Goal: Information Seeking & Learning: Learn about a topic

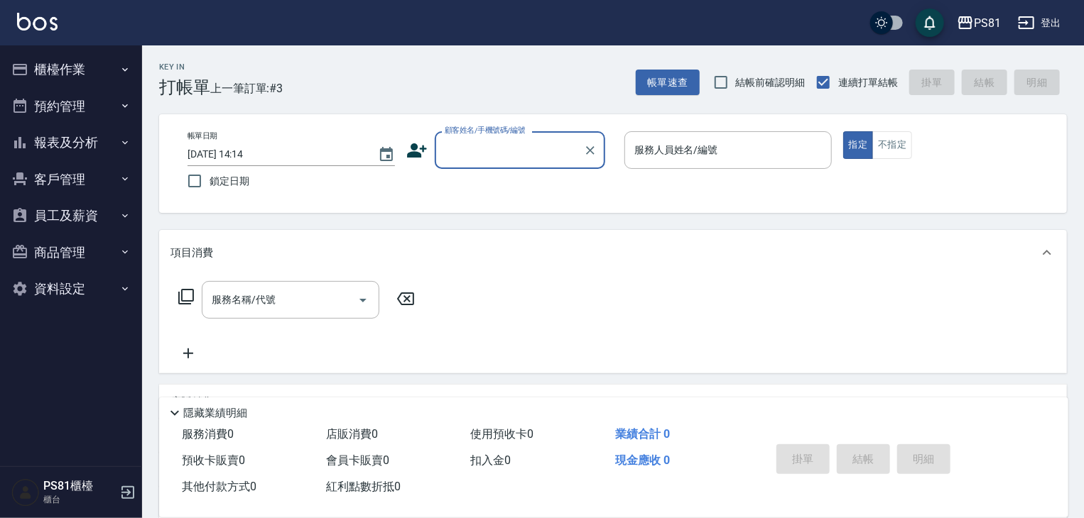
click at [80, 78] on button "櫃檯作業" at bounding box center [71, 69] width 131 height 37
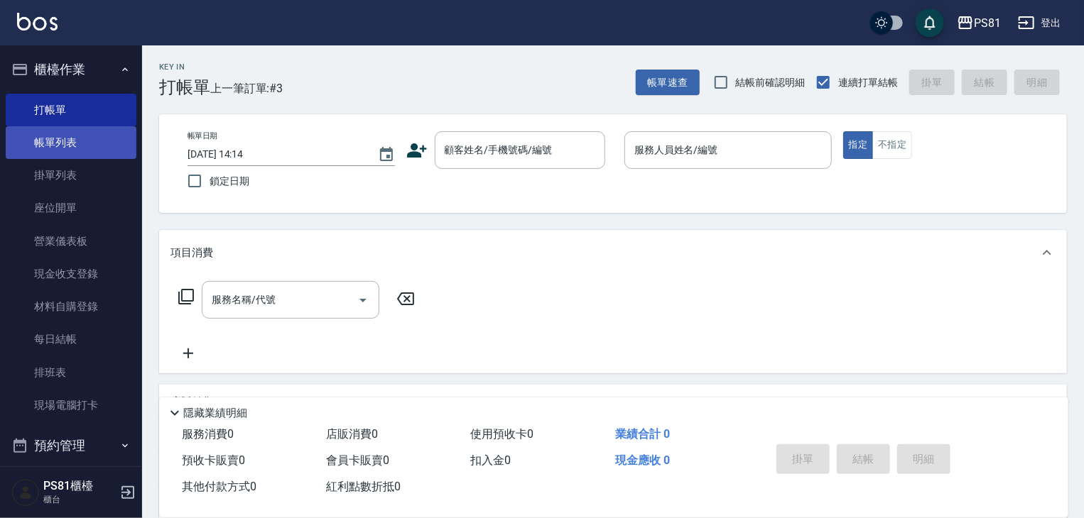
click at [84, 142] on link "帳單列表" at bounding box center [71, 142] width 131 height 33
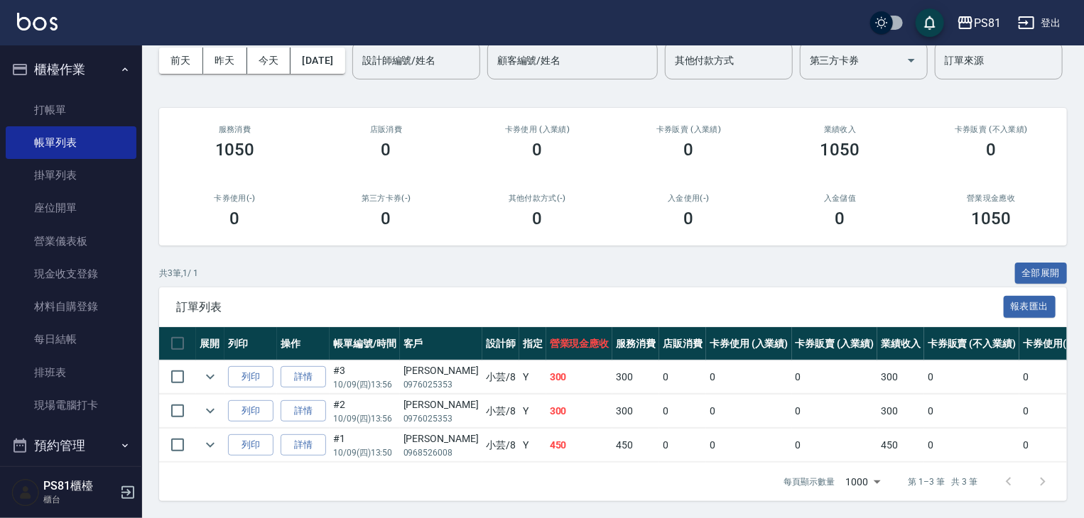
scroll to position [121, 0]
click at [95, 117] on link "打帳單" at bounding box center [71, 110] width 131 height 33
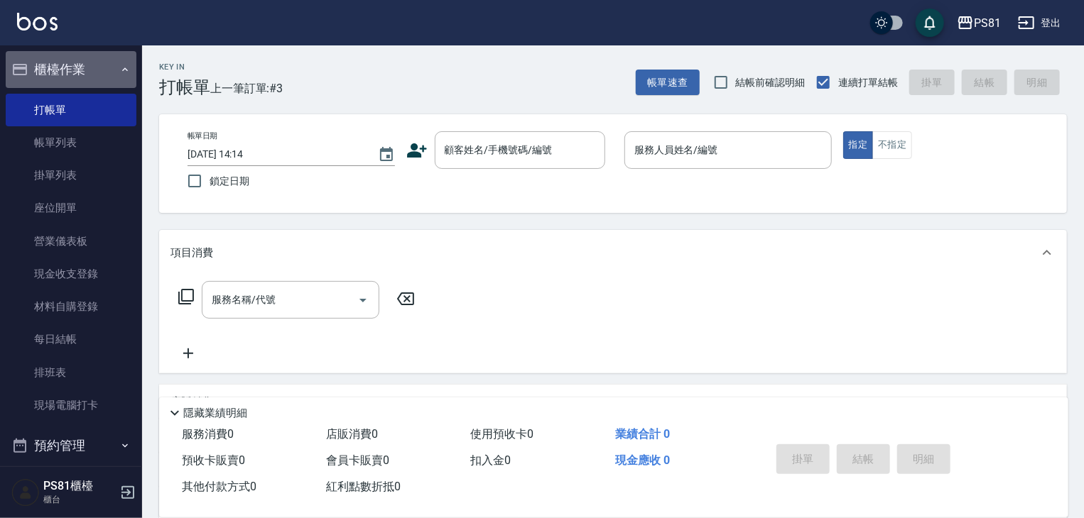
click at [108, 54] on button "櫃檯作業" at bounding box center [71, 69] width 131 height 37
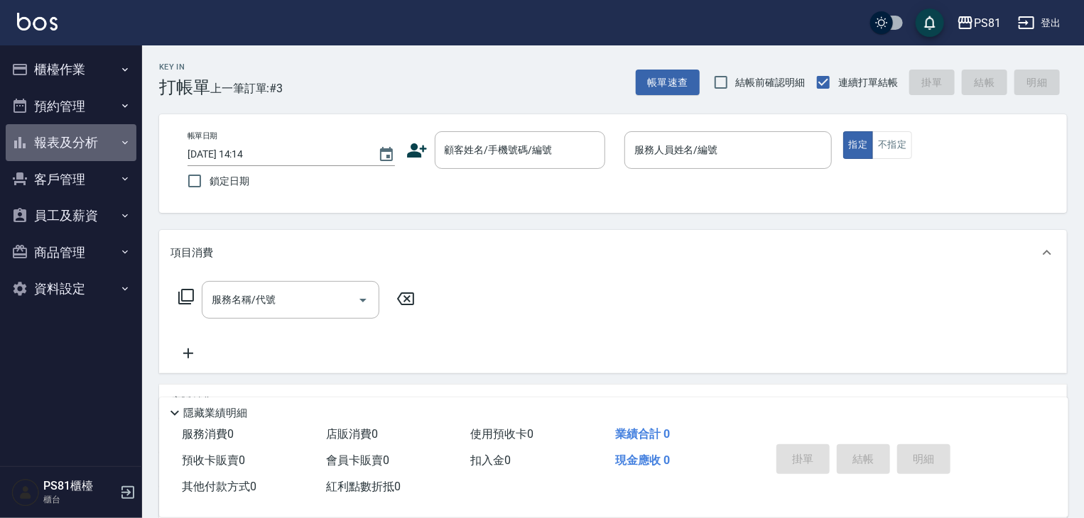
click at [105, 143] on button "報表及分析" at bounding box center [71, 142] width 131 height 37
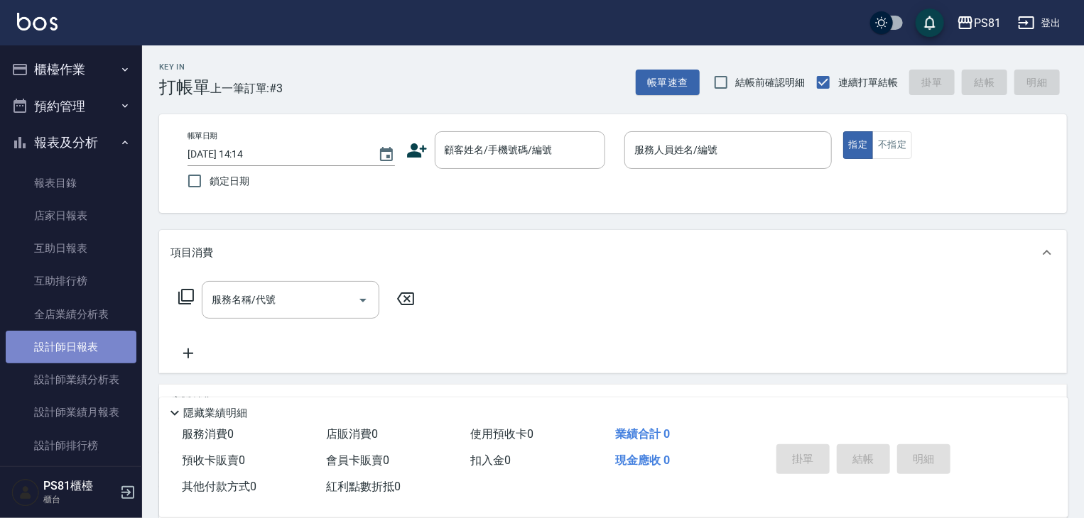
click at [111, 343] on link "設計師日報表" at bounding box center [71, 347] width 131 height 33
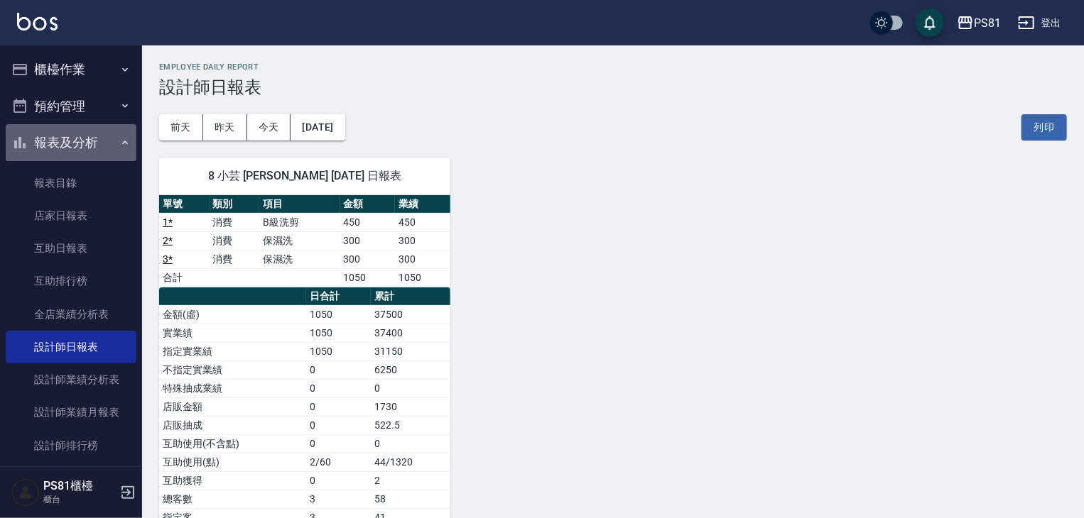
click at [113, 149] on button "報表及分析" at bounding box center [71, 142] width 131 height 37
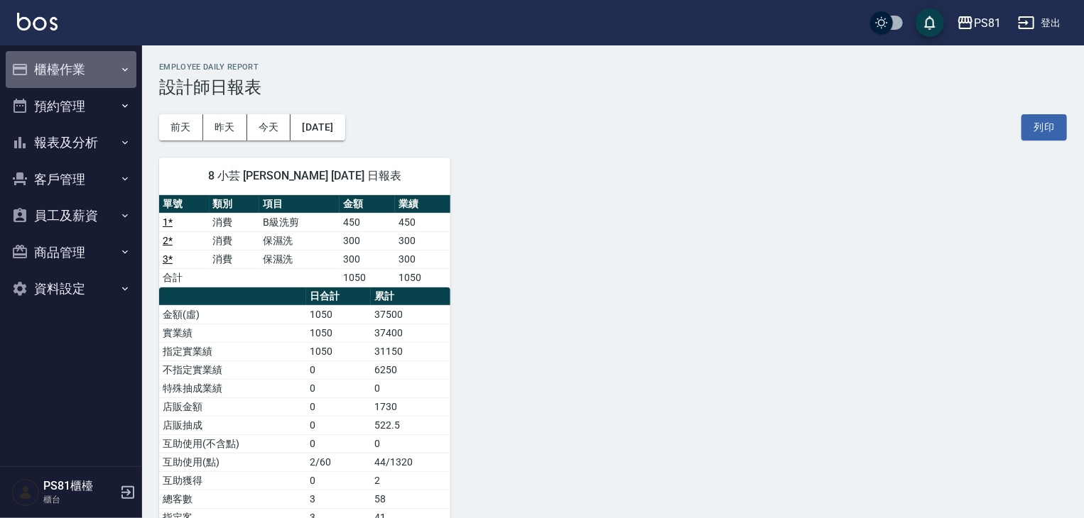
click at [114, 64] on button "櫃檯作業" at bounding box center [71, 69] width 131 height 37
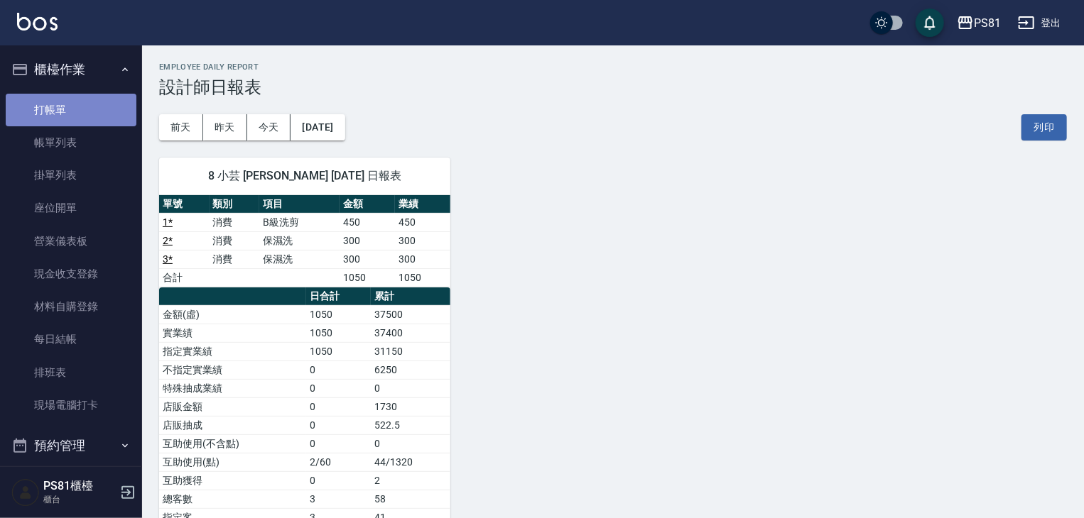
click at [99, 122] on link "打帳單" at bounding box center [71, 110] width 131 height 33
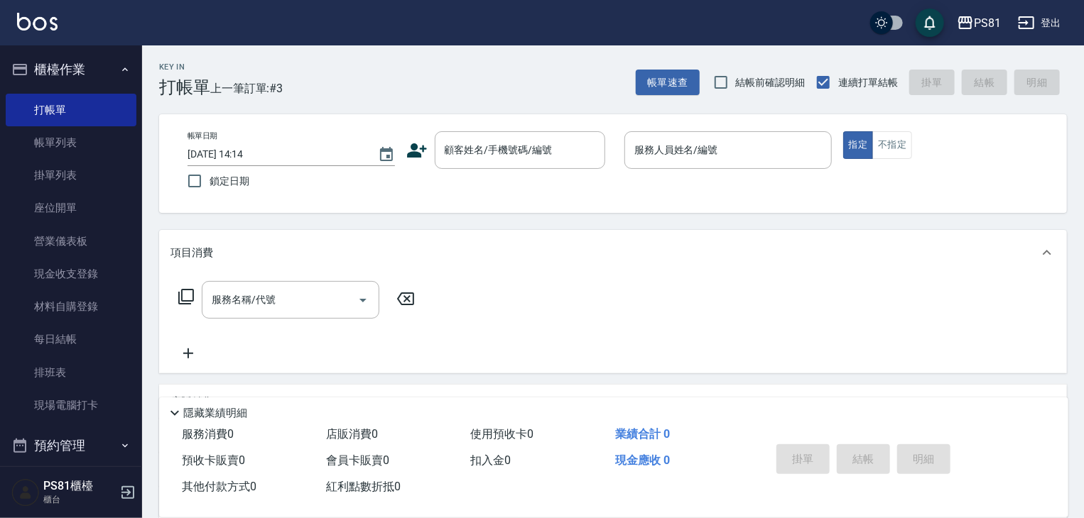
drag, startPoint x: 526, startPoint y: 72, endPoint x: 531, endPoint y: 67, distance: 7.5
click at [526, 72] on div "Key In 打帳單 上一筆訂單:#3 帳單速查 結帳前確認明細 連續打單結帳 掛單 結帳 明細" at bounding box center [604, 71] width 925 height 52
click at [502, 158] on input "顧客姓名/手機號碼/編號" at bounding box center [509, 150] width 136 height 25
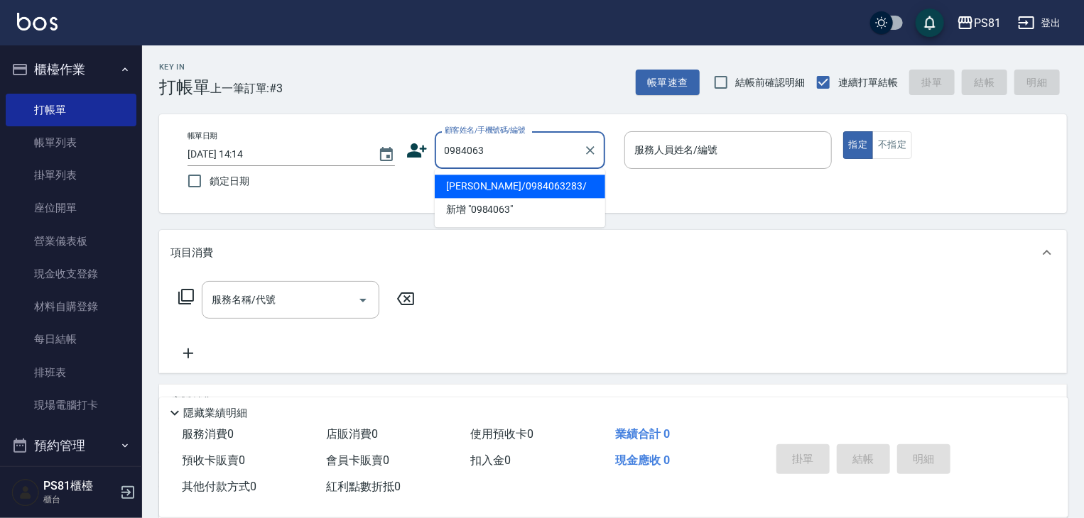
click at [508, 183] on li "[PERSON_NAME]/0984063283/" at bounding box center [520, 186] width 170 height 23
type input "[PERSON_NAME]/0984063283/"
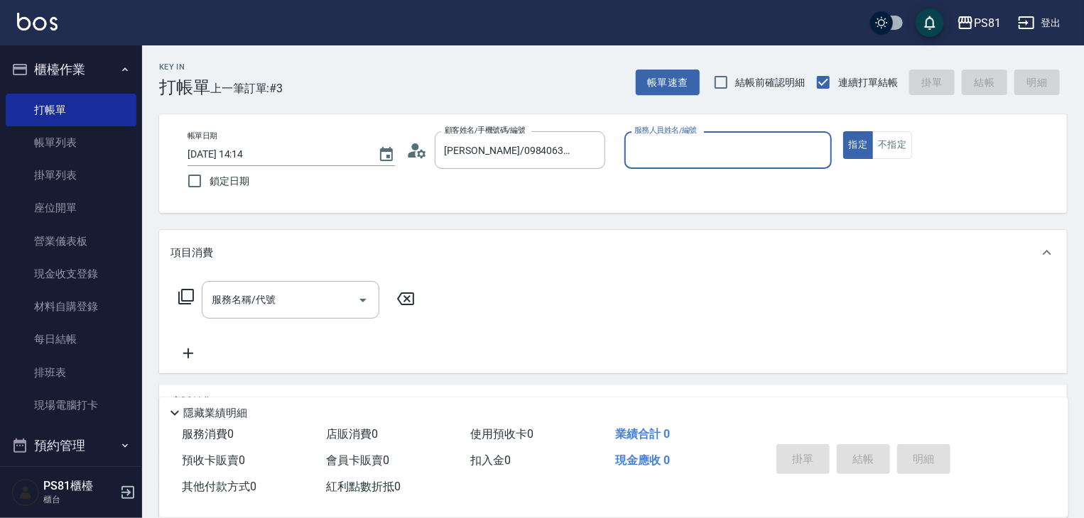
click at [418, 148] on icon at bounding box center [416, 150] width 21 height 21
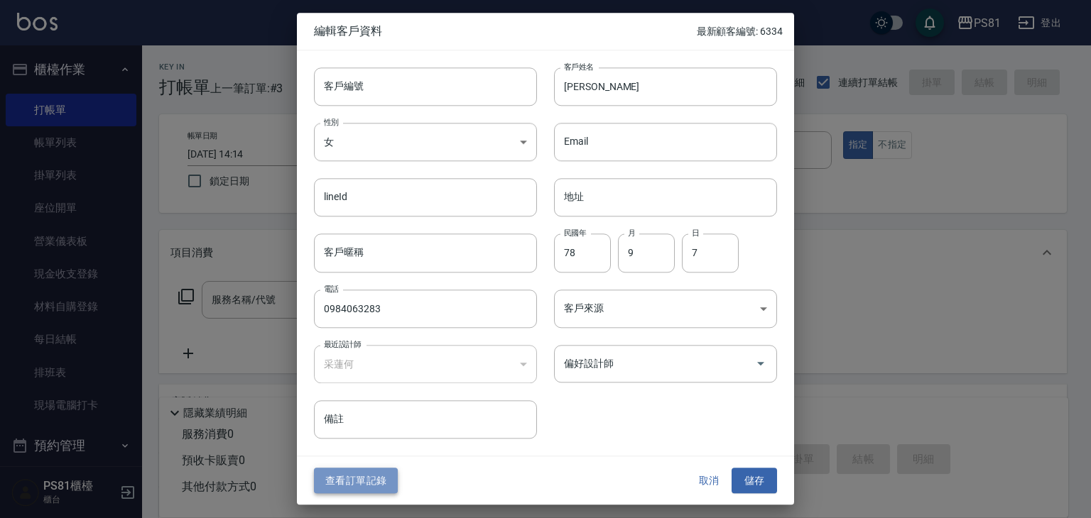
click at [341, 484] on button "查看訂單記錄" at bounding box center [356, 481] width 84 height 26
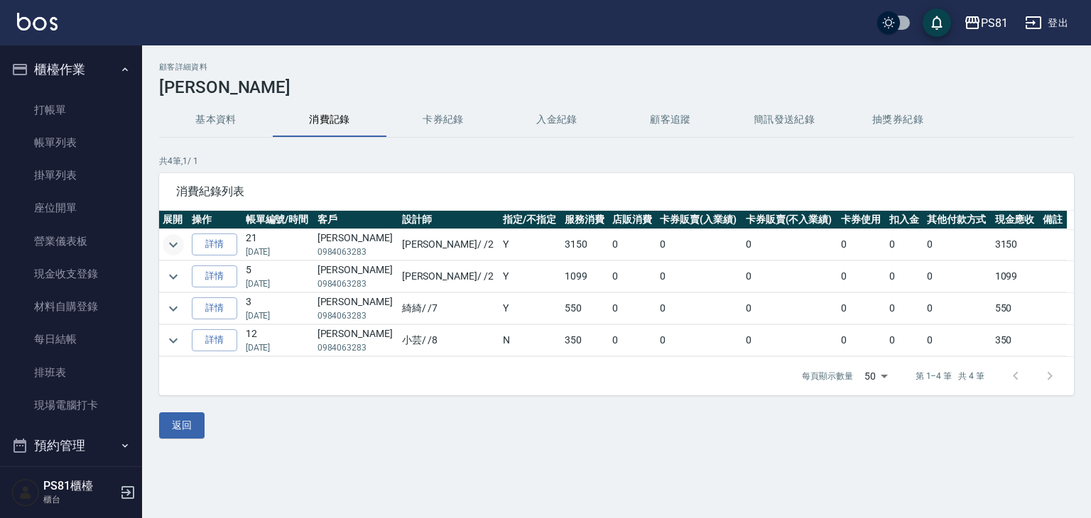
click at [170, 252] on icon "expand row" at bounding box center [173, 244] width 17 height 17
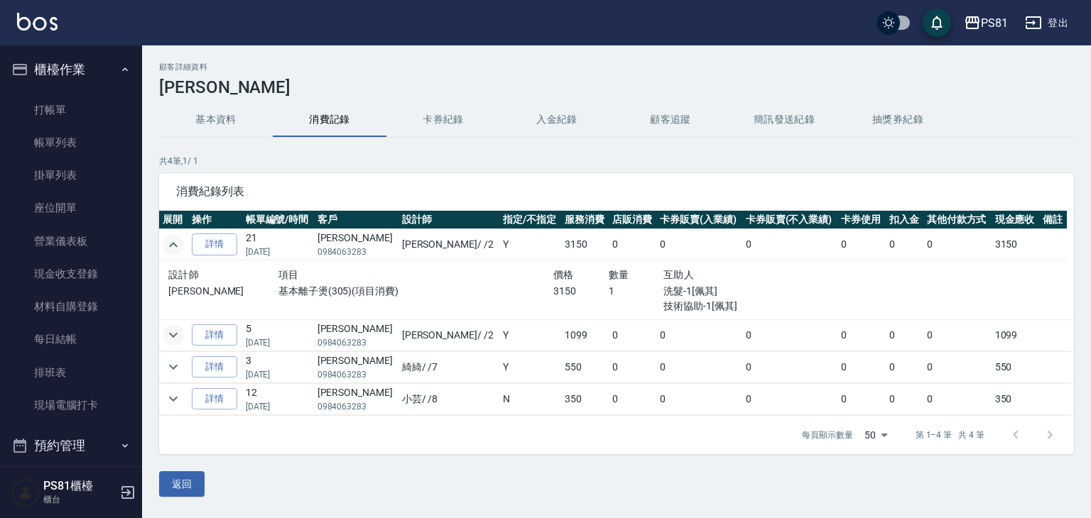
click at [174, 336] on icon "expand row" at bounding box center [173, 335] width 17 height 17
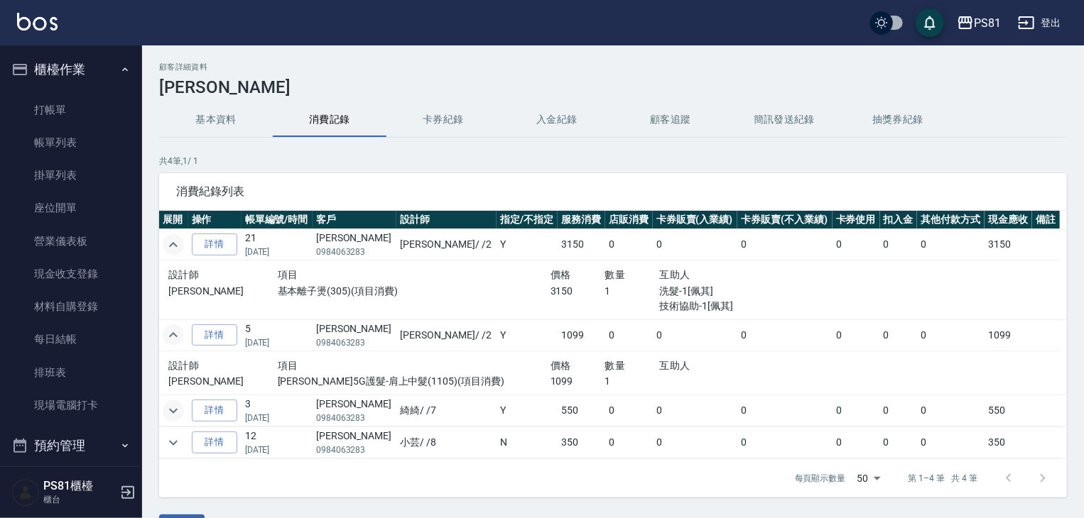
click at [169, 406] on icon "expand row" at bounding box center [173, 411] width 17 height 17
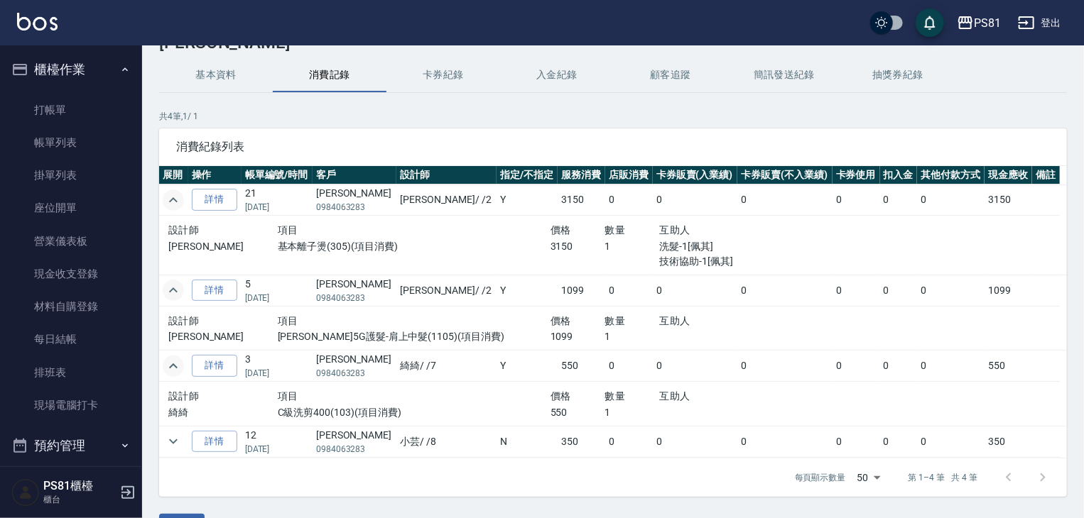
scroll to position [82, 0]
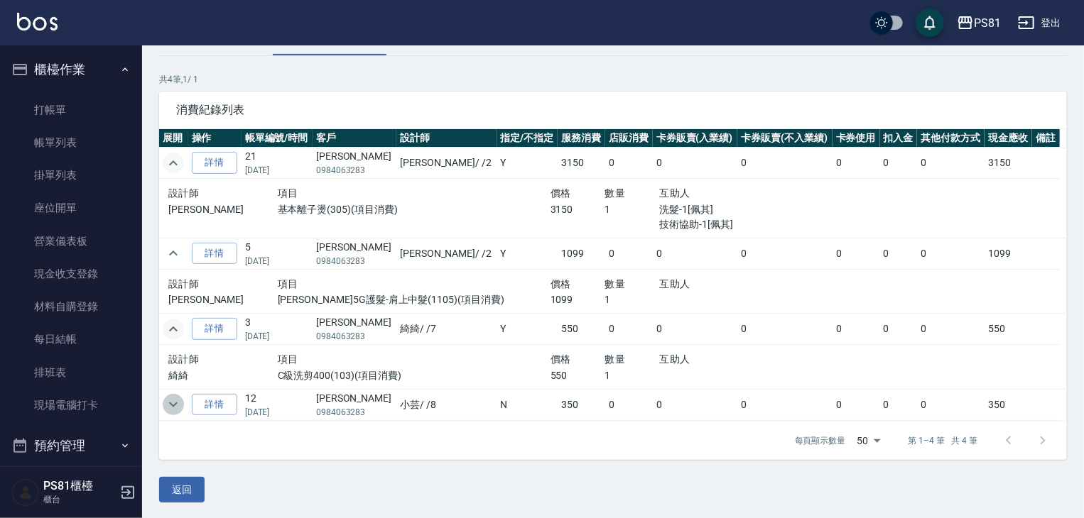
click at [168, 396] on icon "expand row" at bounding box center [173, 404] width 17 height 17
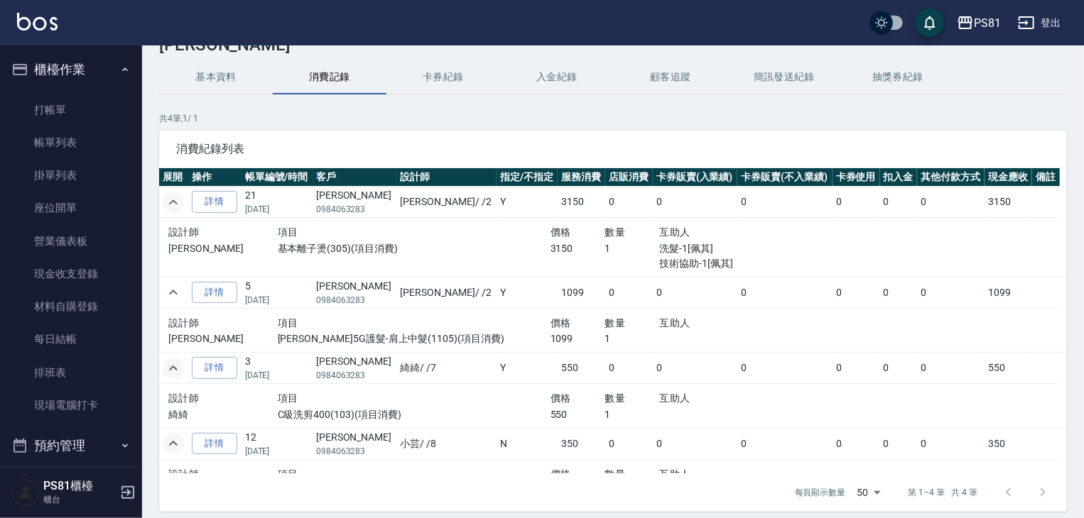
scroll to position [0, 0]
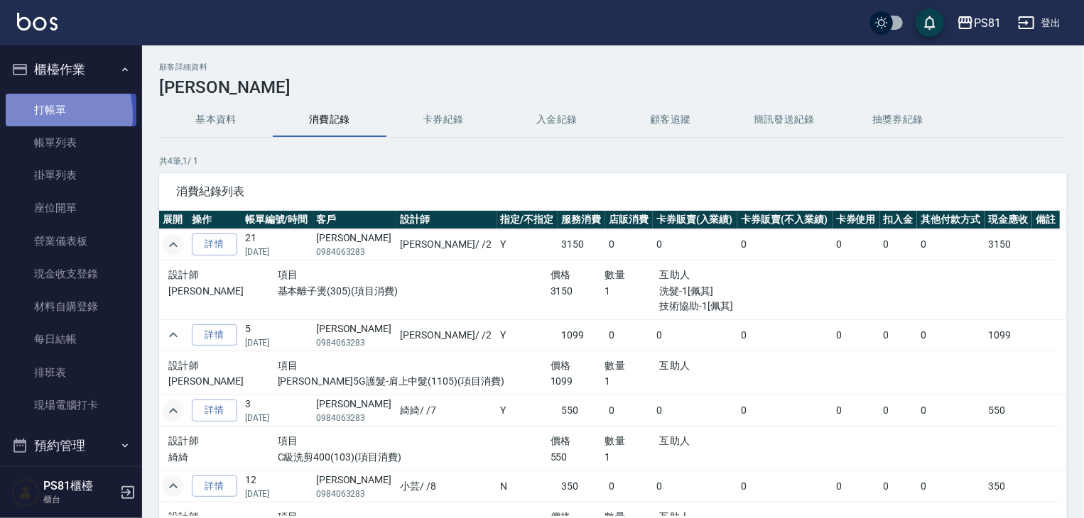
click at [40, 115] on link "打帳單" at bounding box center [71, 110] width 131 height 33
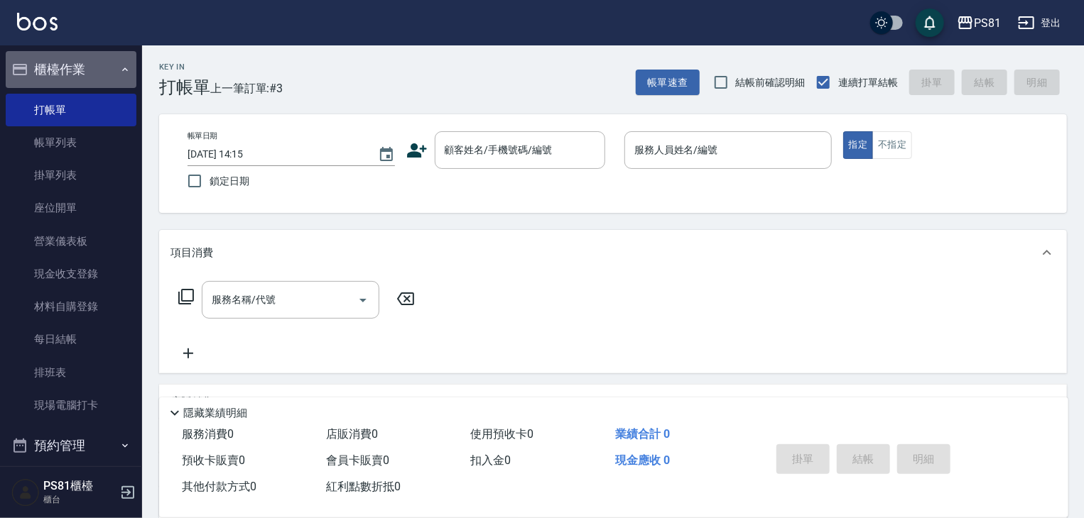
click at [100, 72] on button "櫃檯作業" at bounding box center [71, 69] width 131 height 37
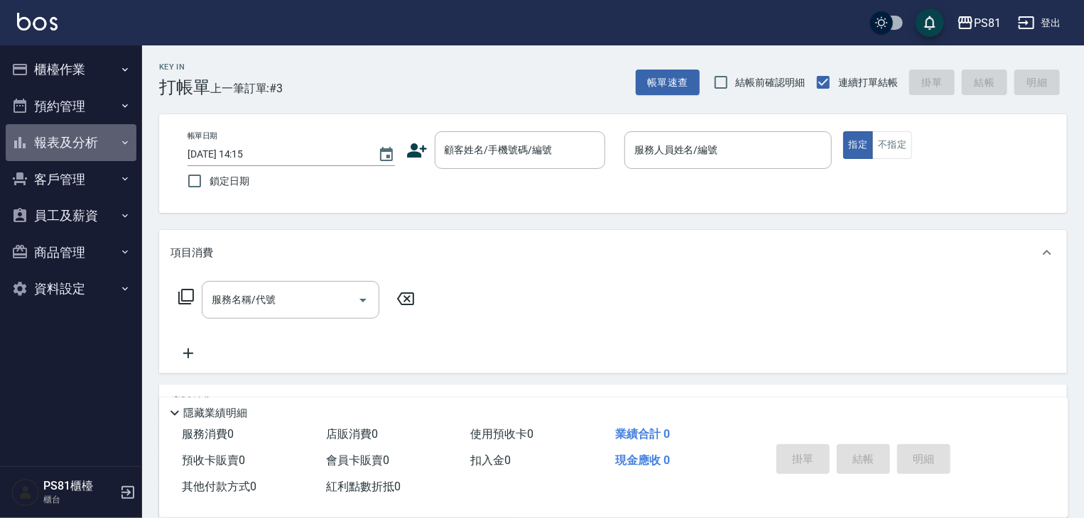
click at [97, 146] on button "報表及分析" at bounding box center [71, 142] width 131 height 37
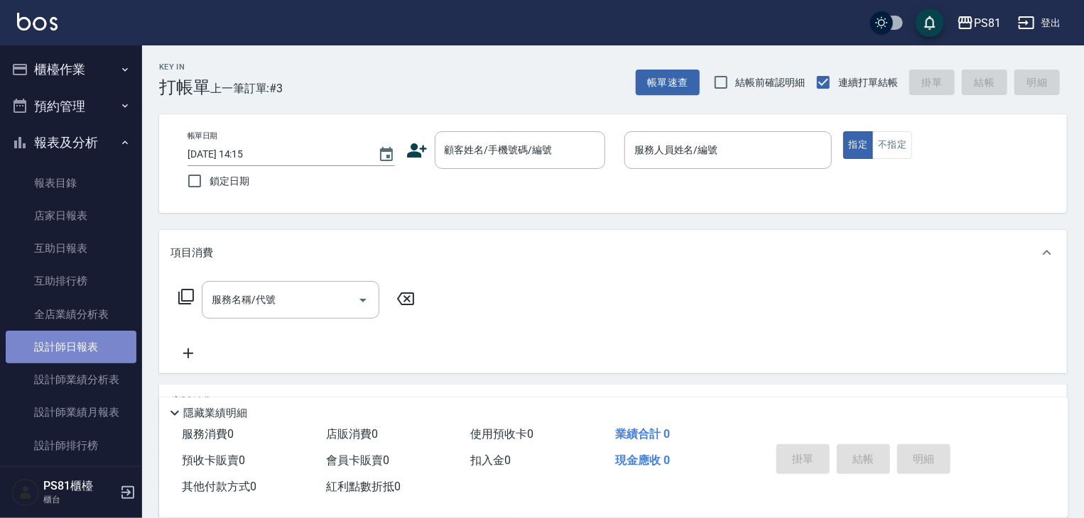
click at [110, 344] on link "設計師日報表" at bounding box center [71, 347] width 131 height 33
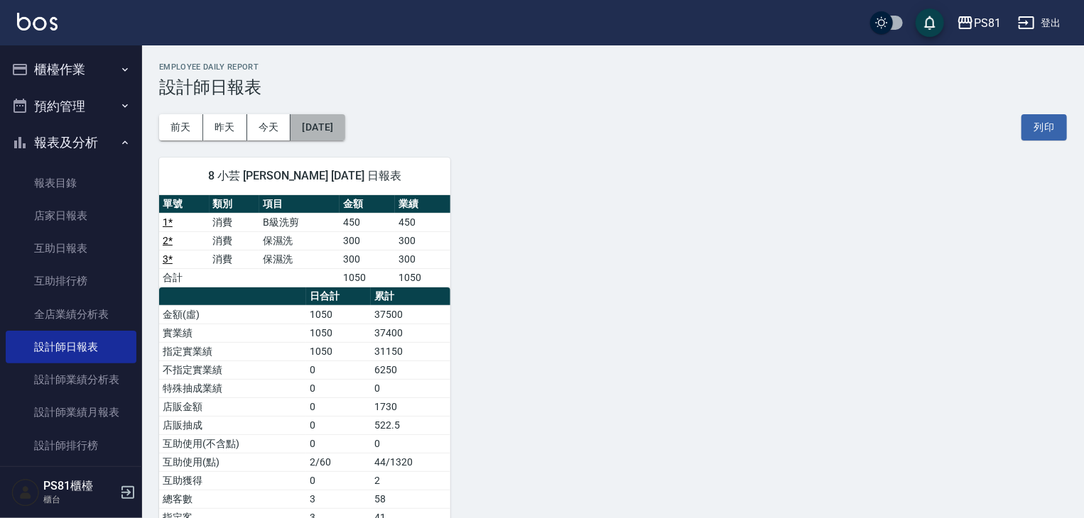
click at [342, 127] on button "[DATE]" at bounding box center [317, 127] width 54 height 26
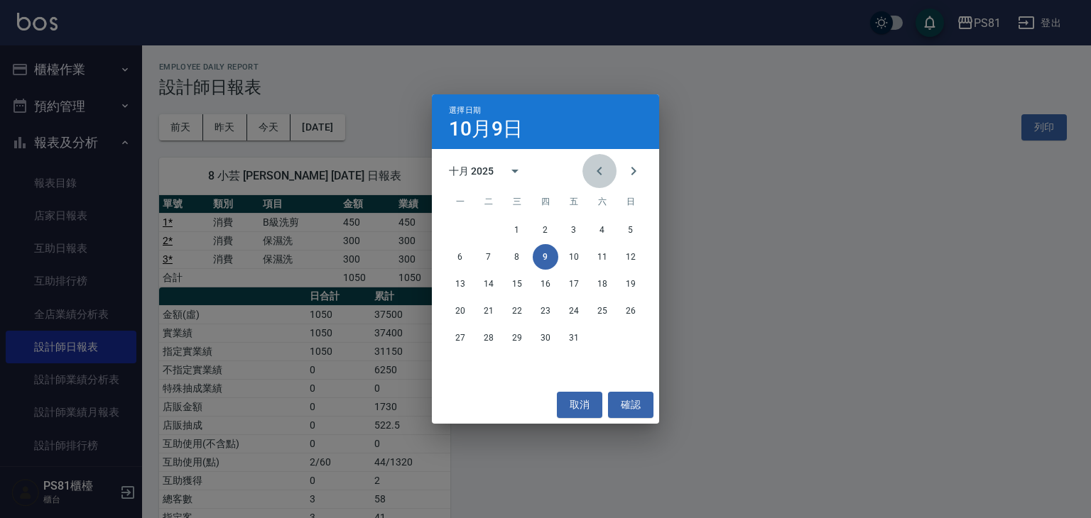
click at [597, 173] on icon "Previous month" at bounding box center [599, 171] width 17 height 17
click at [490, 344] on button "30" at bounding box center [489, 338] width 26 height 26
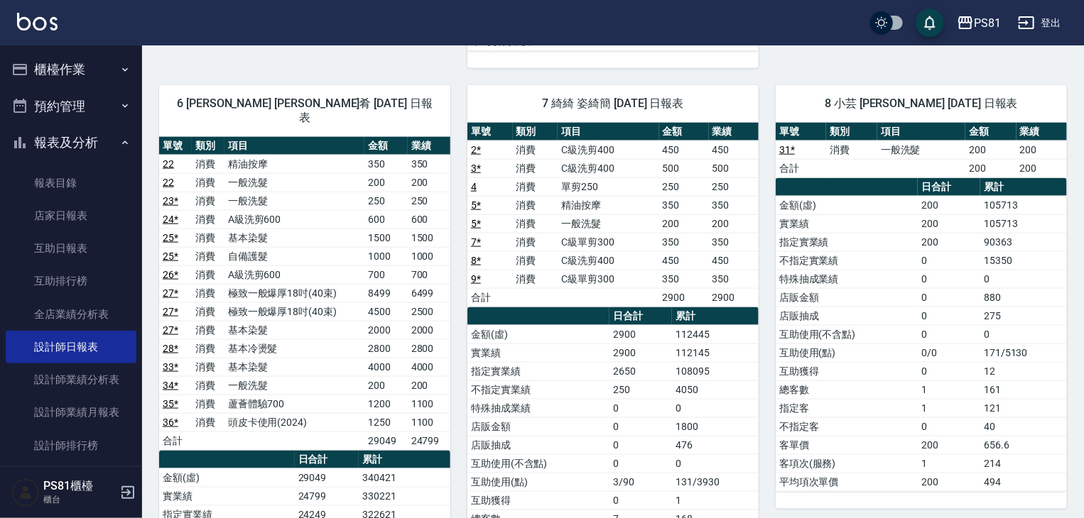
scroll to position [815, 0]
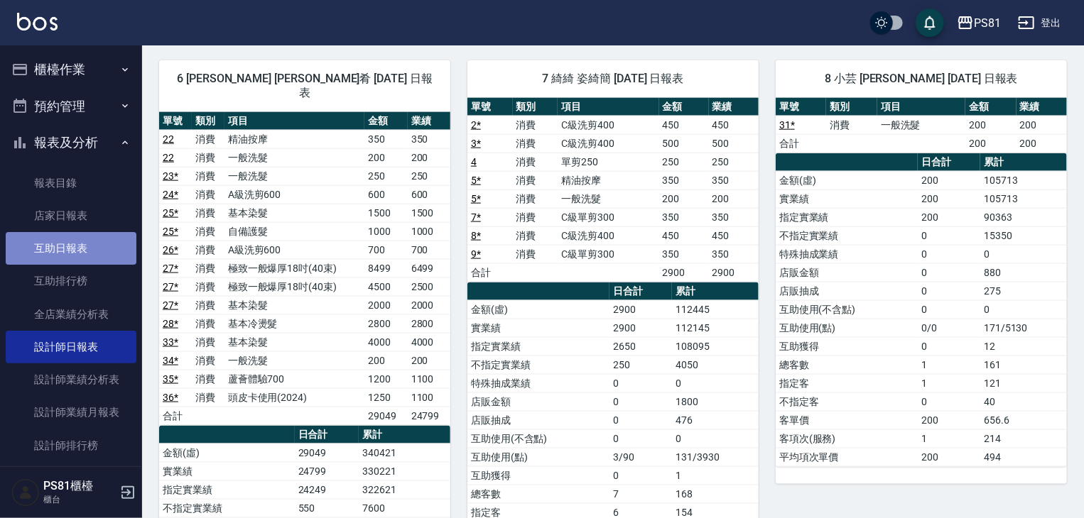
click at [91, 250] on link "互助日報表" at bounding box center [71, 248] width 131 height 33
